Goal: Check status: Check status

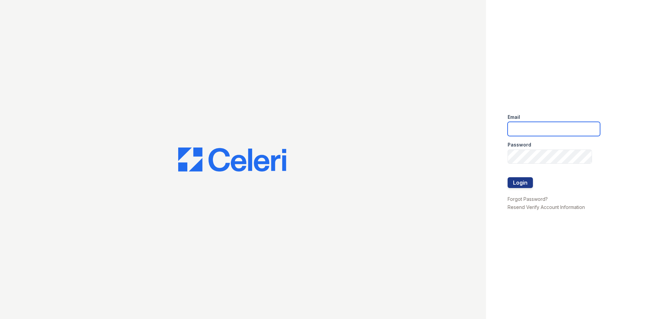
type input "renewatthegreens@trinity-pm.com"
click at [533, 182] on form "Email renewatthegreens@trinity-pm.com Password Login" at bounding box center [553, 151] width 92 height 86
click at [530, 182] on button "Login" at bounding box center [519, 182] width 25 height 11
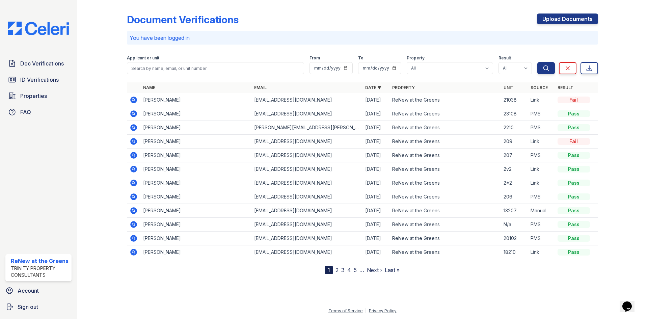
click at [132, 129] on icon at bounding box center [133, 127] width 7 height 7
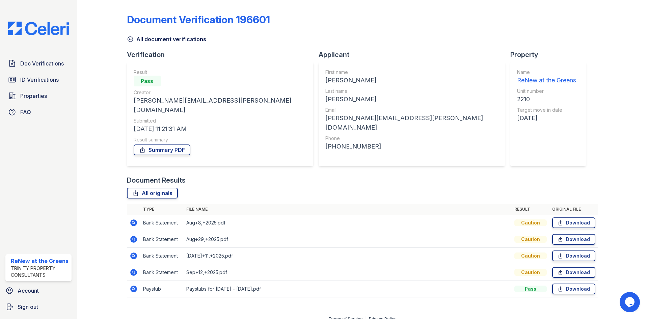
click at [134, 285] on icon at bounding box center [134, 289] width 8 height 8
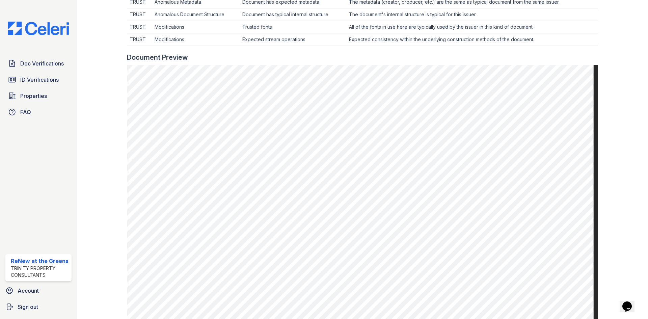
scroll to position [324, 0]
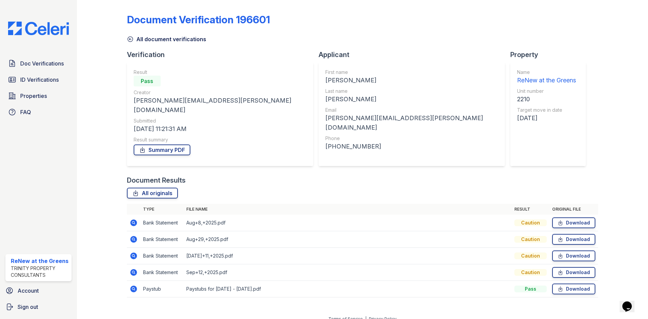
click at [132, 219] on icon at bounding box center [133, 222] width 7 height 7
click at [137, 236] on icon at bounding box center [133, 239] width 7 height 7
click at [135, 285] on icon at bounding box center [134, 289] width 8 height 8
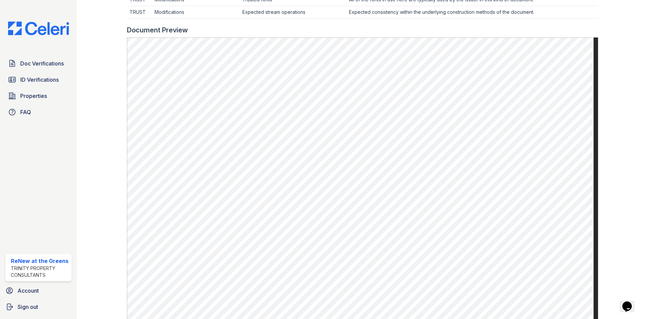
scroll to position [223, 0]
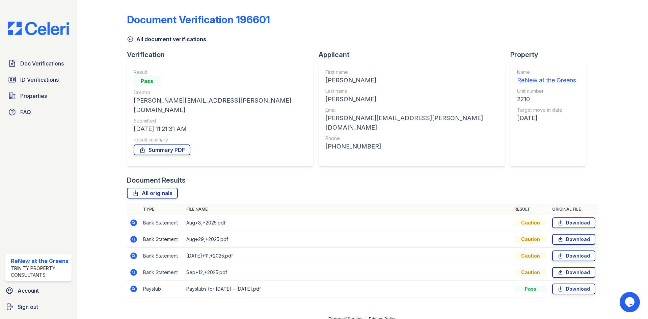
click at [133, 252] on icon at bounding box center [133, 255] width 7 height 7
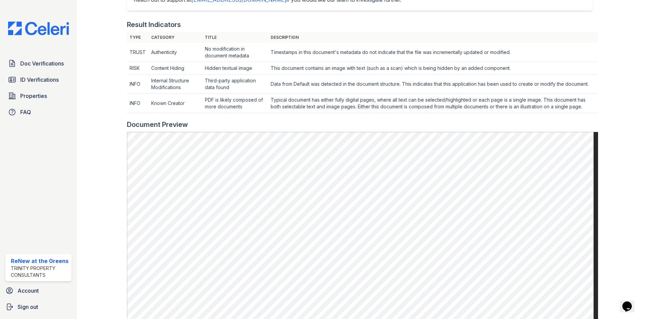
scroll to position [236, 0]
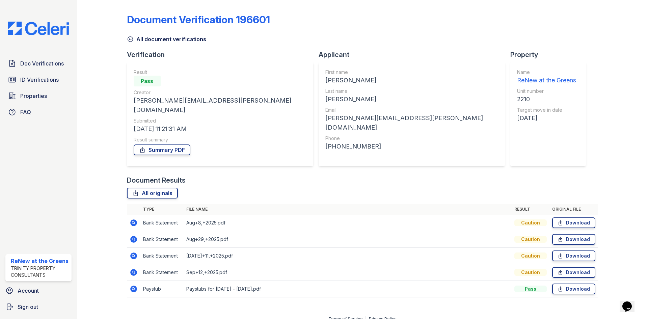
click at [135, 269] on icon at bounding box center [133, 272] width 7 height 7
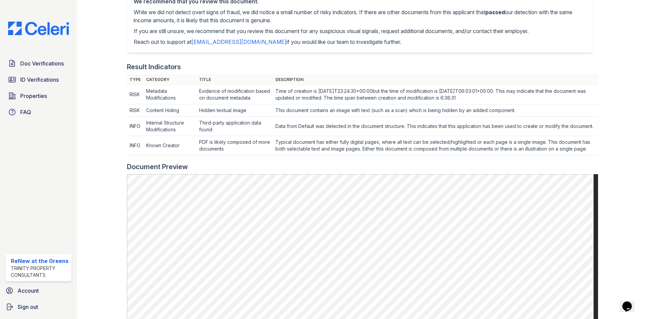
scroll to position [202, 0]
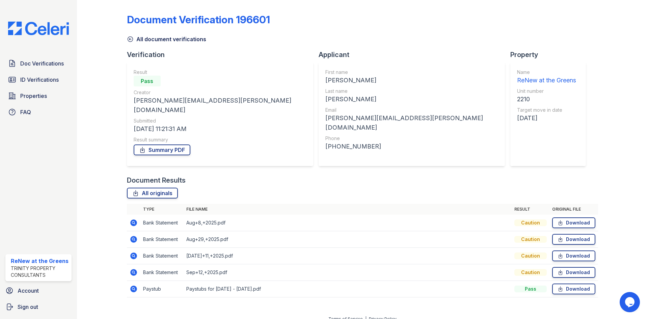
click at [131, 42] on icon at bounding box center [130, 39] width 7 height 7
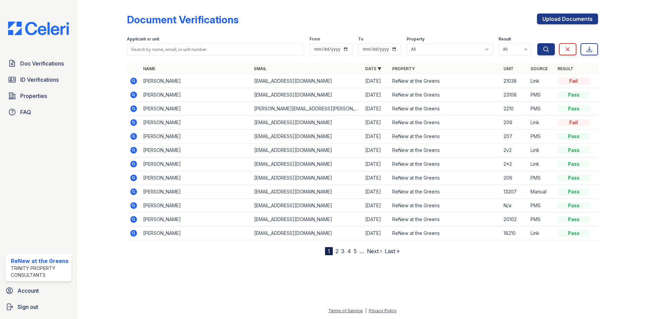
click at [133, 95] on icon at bounding box center [133, 94] width 2 height 2
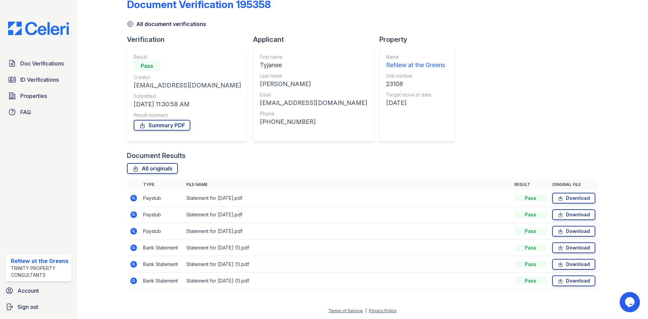
click at [134, 198] on icon at bounding box center [134, 198] width 8 height 8
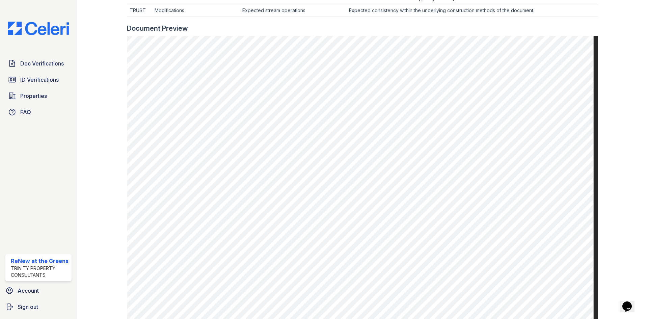
scroll to position [270, 0]
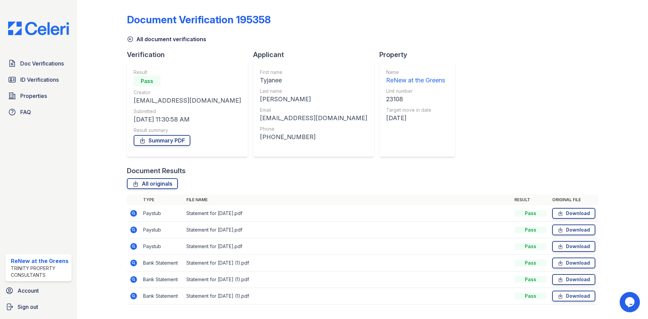
click at [134, 233] on icon at bounding box center [133, 229] width 7 height 7
click at [141, 43] on link "All document verifications" at bounding box center [166, 39] width 79 height 8
